Goal: Task Accomplishment & Management: Manage account settings

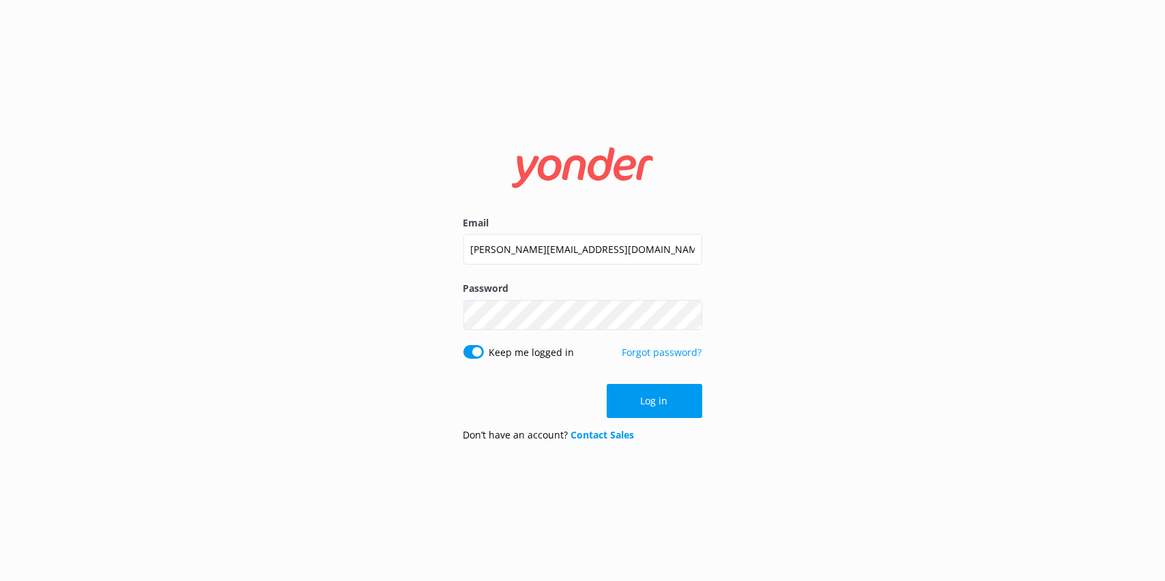
click at [499, 245] on input "[PERSON_NAME][EMAIL_ADDRESS][DOMAIN_NAME]" at bounding box center [582, 249] width 239 height 31
drag, startPoint x: 0, startPoint y: 0, endPoint x: 499, endPoint y: 245, distance: 555.7
click at [499, 245] on input "[PERSON_NAME][EMAIL_ADDRESS][DOMAIN_NAME]" at bounding box center [582, 249] width 239 height 31
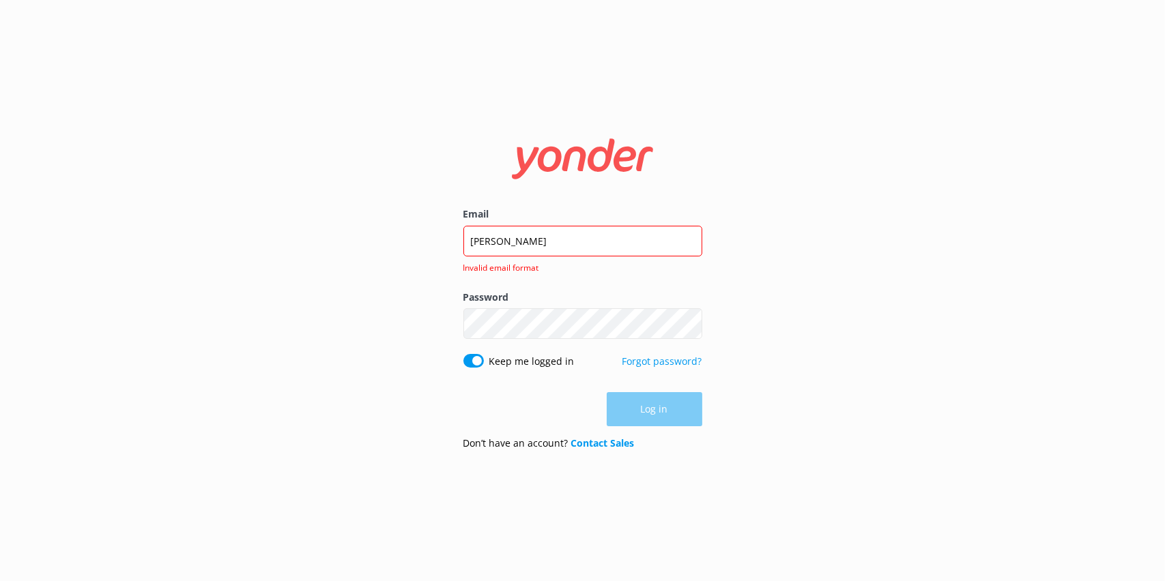
click at [568, 224] on div "Email DavidEckert Invalid email format" at bounding box center [582, 248] width 239 height 83
click at [663, 413] on div "Log in" at bounding box center [582, 409] width 239 height 34
click at [522, 246] on input "[PERSON_NAME]" at bounding box center [582, 241] width 239 height 31
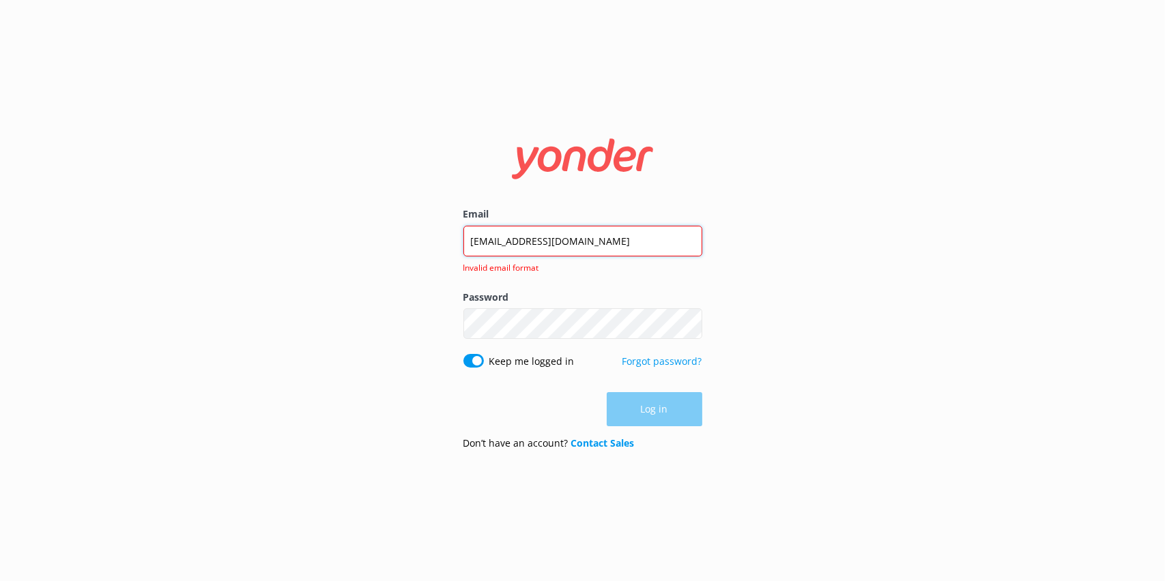
type input "[EMAIL_ADDRESS][DOMAIN_NAME]"
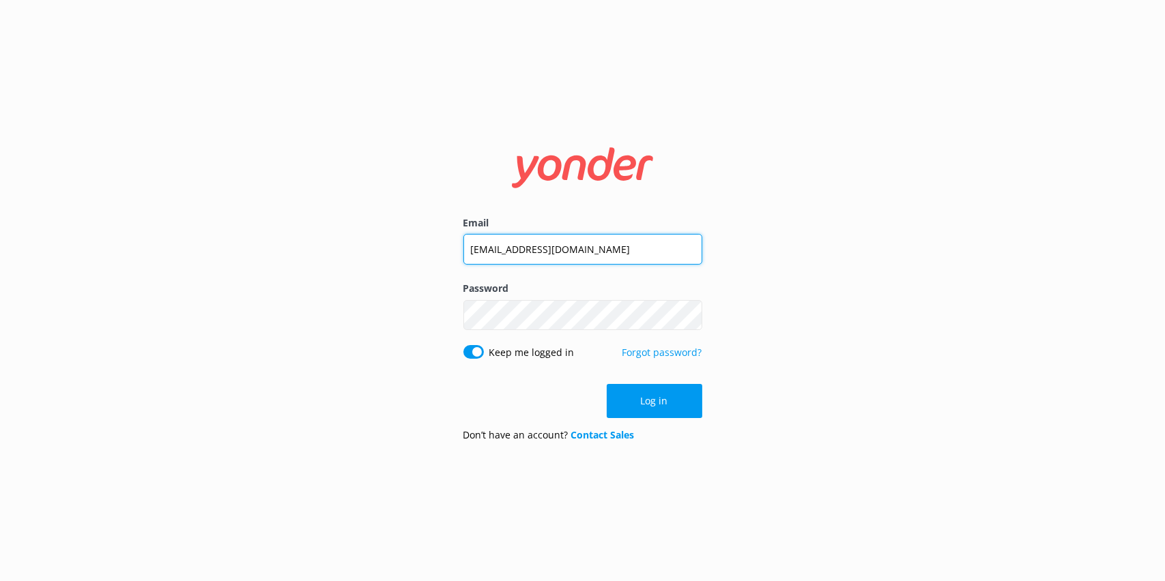
click button "Log in" at bounding box center [655, 401] width 96 height 34
